Goal: Entertainment & Leisure: Browse casually

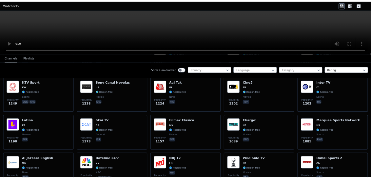
scroll to position [629, 0]
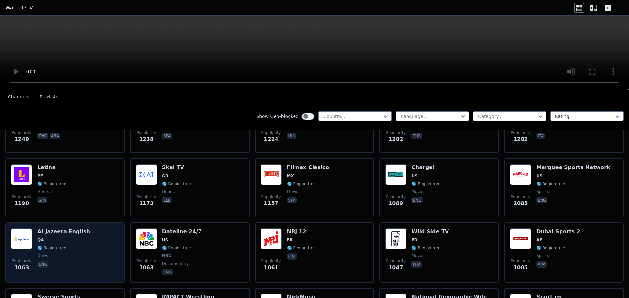
click at [48, 179] on span "QA" at bounding box center [63, 240] width 53 height 5
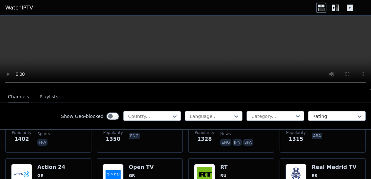
scroll to position [757, 0]
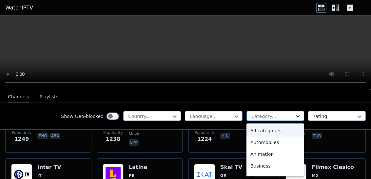
click at [294, 115] on icon at bounding box center [297, 116] width 7 height 7
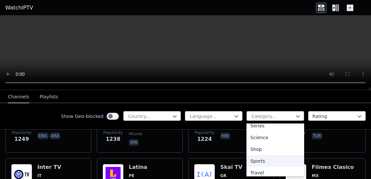
scroll to position [250, 0]
click at [272, 167] on div "Sports" at bounding box center [275, 164] width 58 height 12
